Goal: Information Seeking & Learning: Learn about a topic

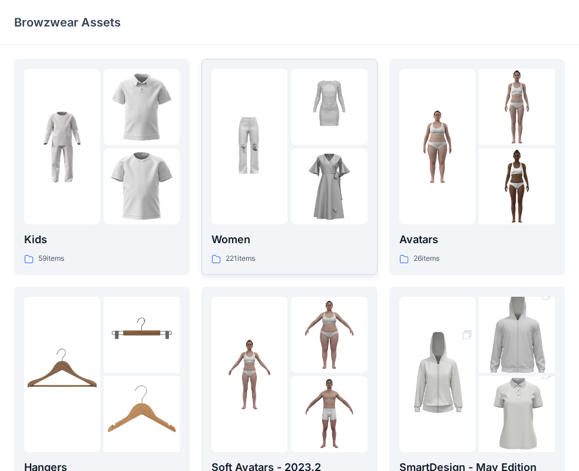
click at [306, 188] on img at bounding box center [329, 186] width 76 height 76
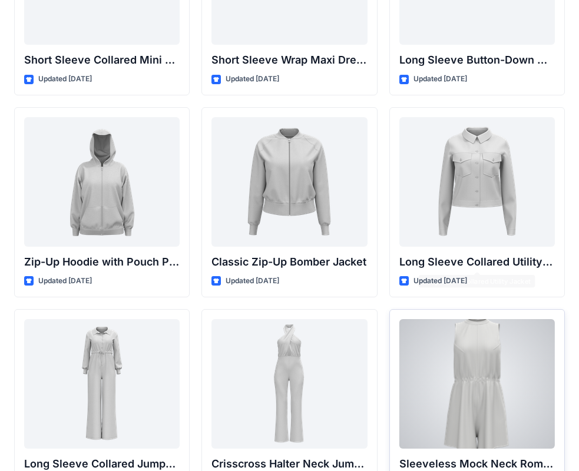
scroll to position [2172, 0]
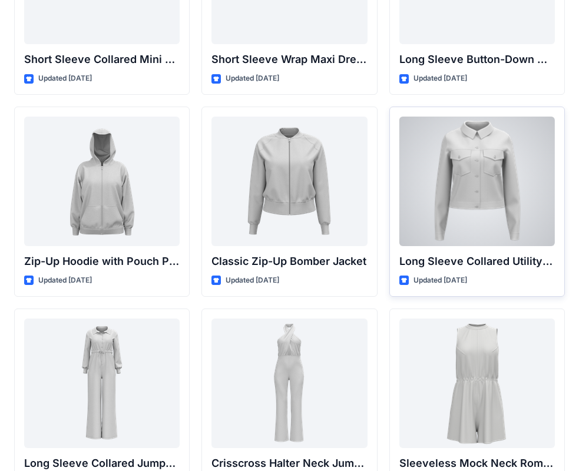
click at [484, 190] on div at bounding box center [477, 182] width 156 height 130
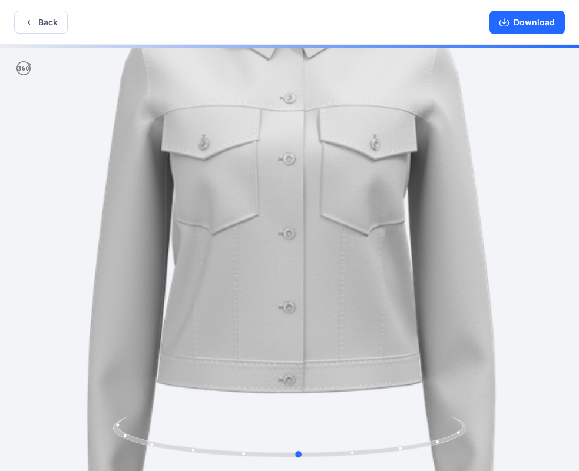
drag, startPoint x: 375, startPoint y: 429, endPoint x: 456, endPoint y: 400, distance: 85.7
click at [456, 400] on div at bounding box center [289, 259] width 579 height 429
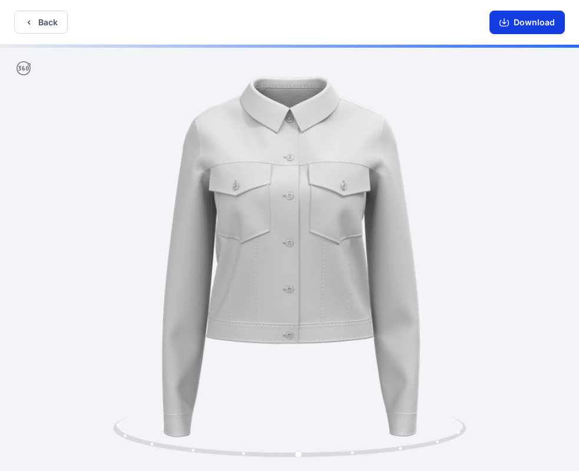
click at [512, 25] on button "Download" at bounding box center [527, 23] width 75 height 24
click at [41, 16] on button "Back" at bounding box center [41, 22] width 54 height 23
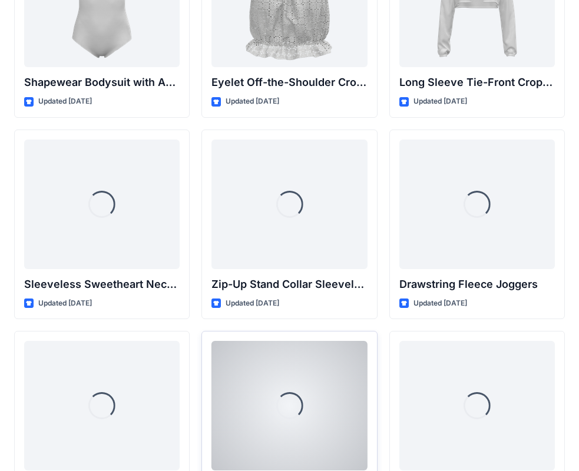
scroll to position [3963, 0]
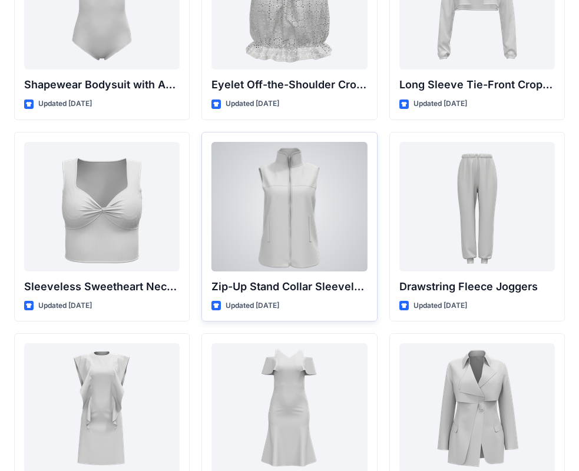
click at [330, 239] on div at bounding box center [289, 207] width 156 height 130
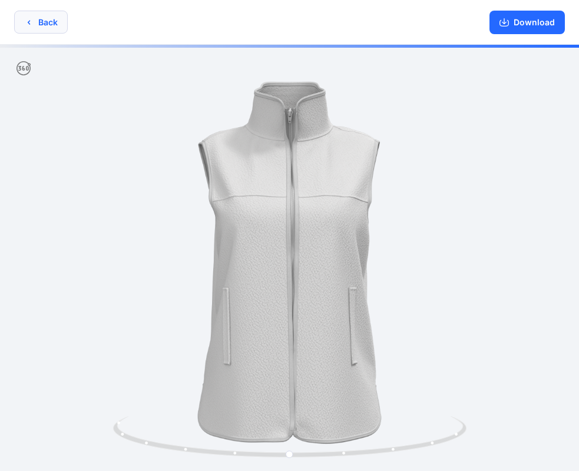
click at [54, 15] on button "Back" at bounding box center [41, 22] width 54 height 23
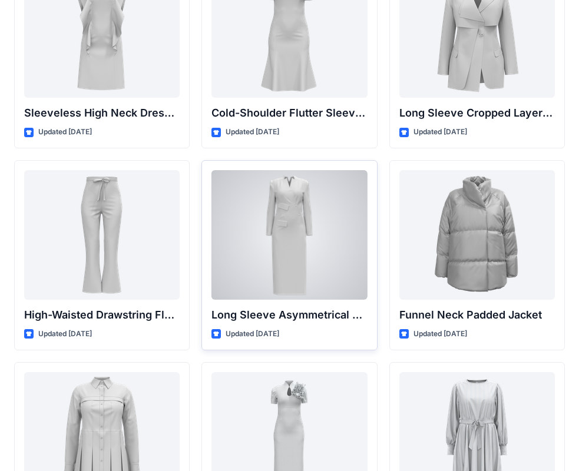
scroll to position [4475, 0]
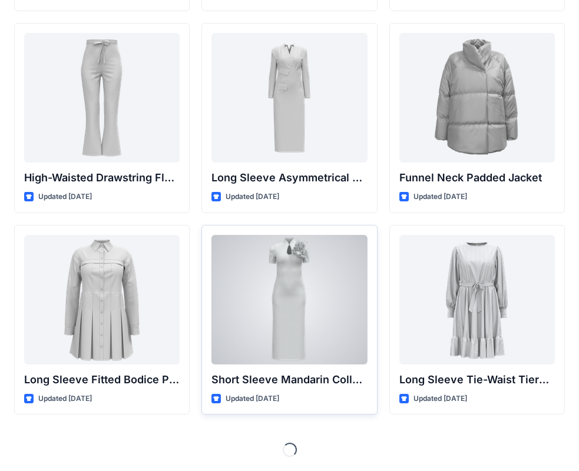
click at [322, 295] on div at bounding box center [289, 300] width 156 height 130
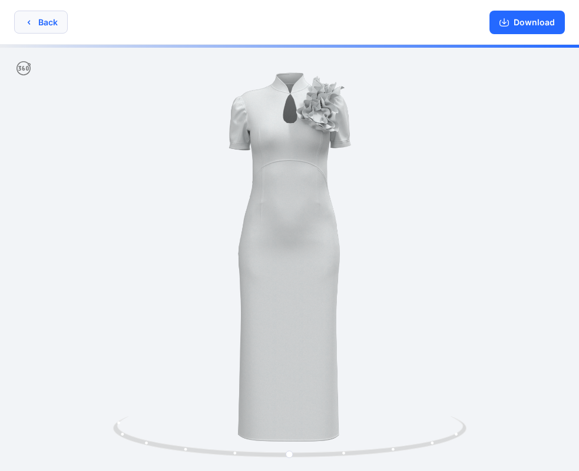
click at [50, 16] on button "Back" at bounding box center [41, 22] width 54 height 23
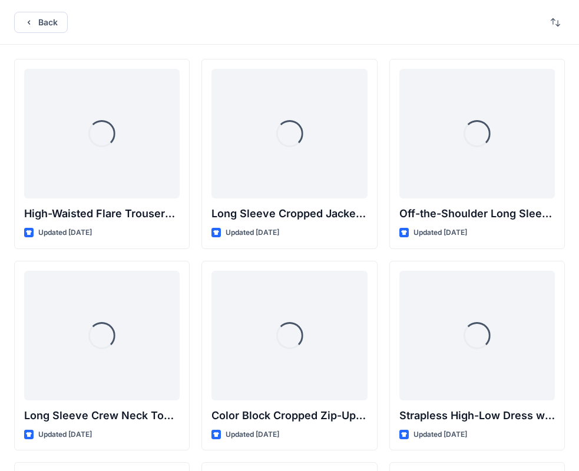
scroll to position [4475, 0]
